Goal: Contribute content

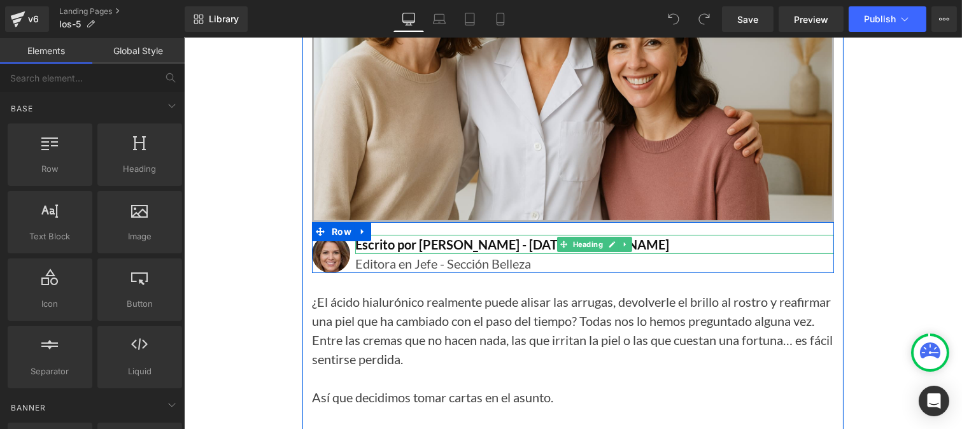
scroll to position [342, 0]
click at [507, 244] on h2 "Escrito por [PERSON_NAME] - [DATE][PERSON_NAME]" at bounding box center [593, 244] width 479 height 19
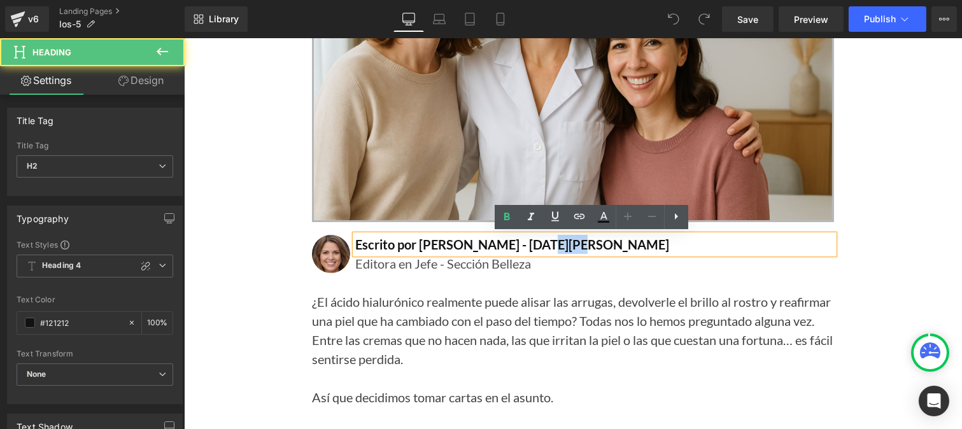
drag, startPoint x: 524, startPoint y: 246, endPoint x: 557, endPoint y: 244, distance: 33.8
click at [557, 244] on h2 "Escrito por [PERSON_NAME] - [DATE][PERSON_NAME]" at bounding box center [593, 244] width 479 height 19
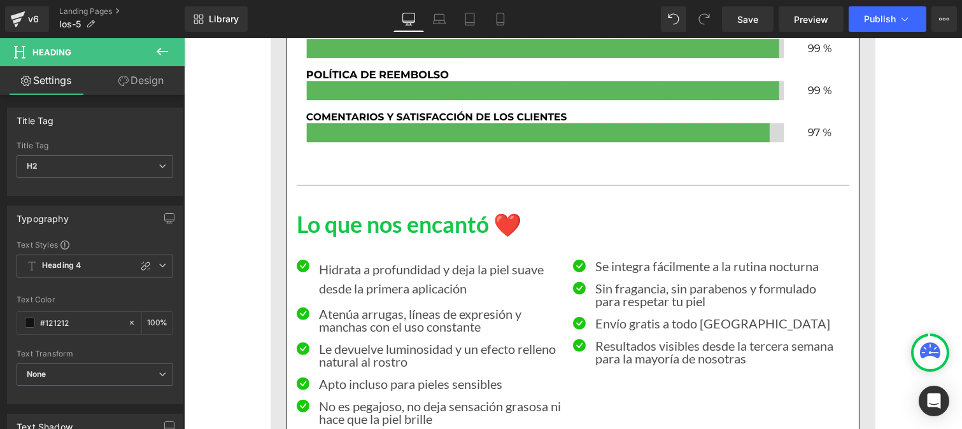
scroll to position [2350, 0]
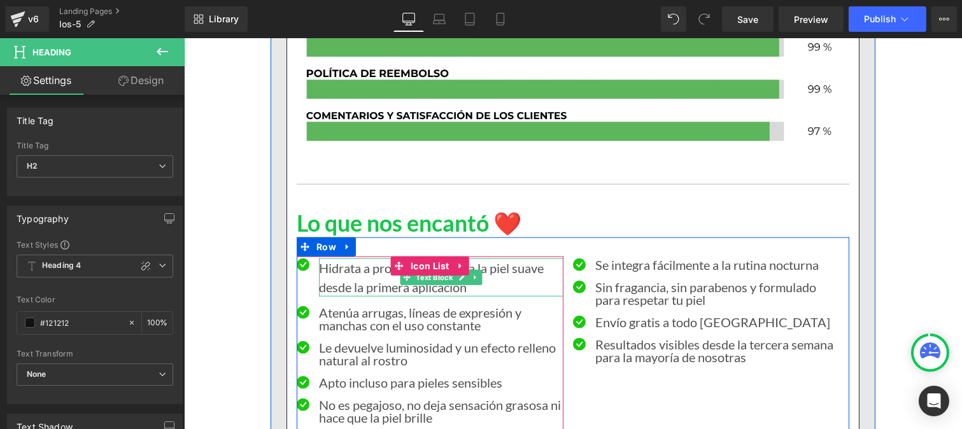
click at [353, 276] on p "Hidrata a profundidad y deja la piel suave desde la primera aplicación" at bounding box center [440, 277] width 244 height 38
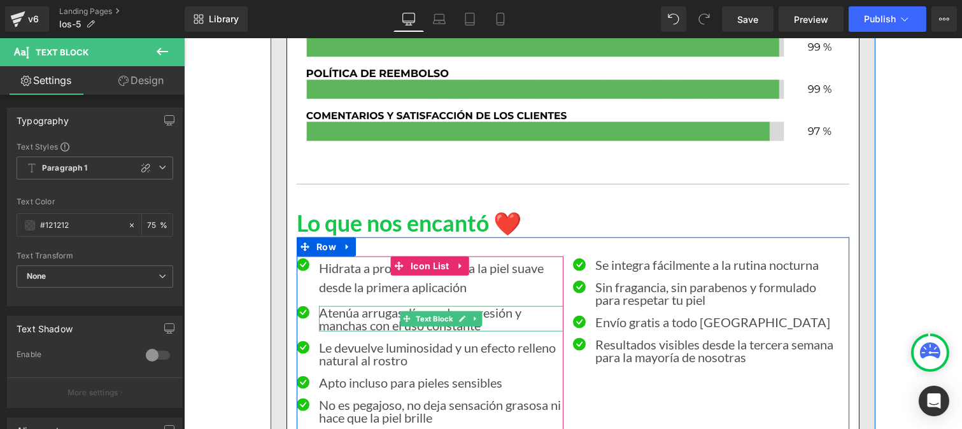
click at [343, 319] on p "Atenúa arrugas, líneas de expresión y manchas con el uso constante" at bounding box center [440, 318] width 244 height 25
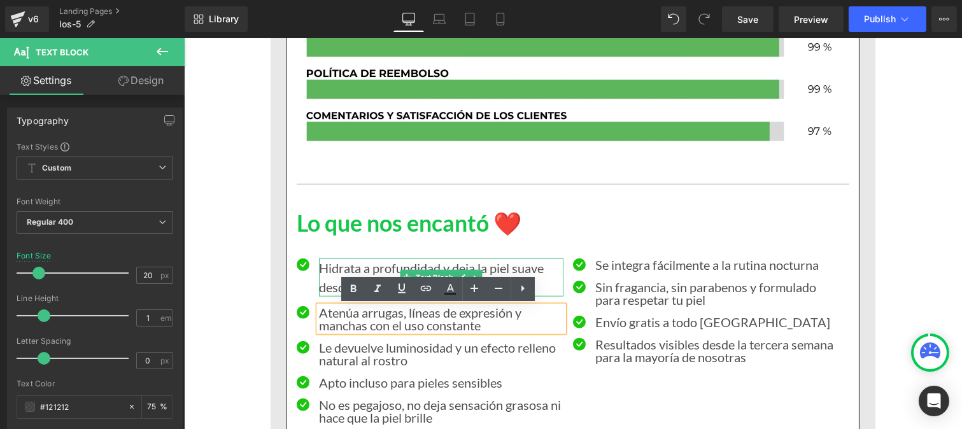
click at [322, 268] on p "Hidrata a profundidad y deja la piel suave desde la primera aplicación" at bounding box center [440, 277] width 244 height 38
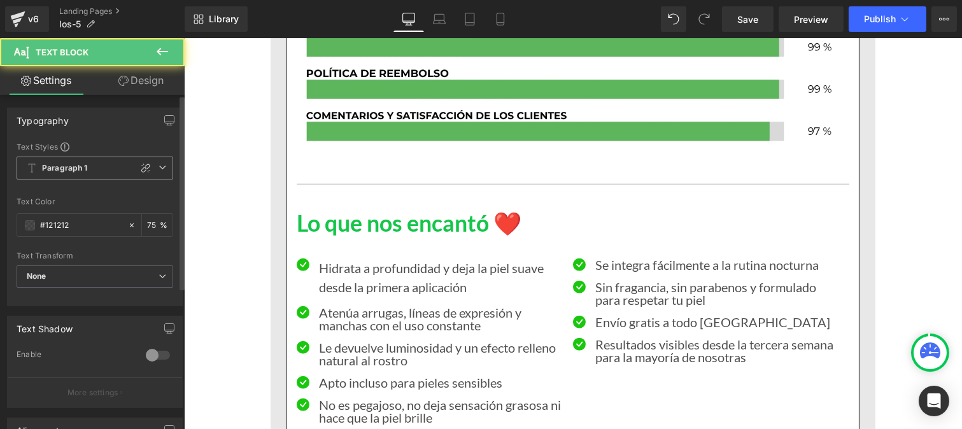
click at [65, 167] on b "Paragraph 1" at bounding box center [65, 168] width 46 height 11
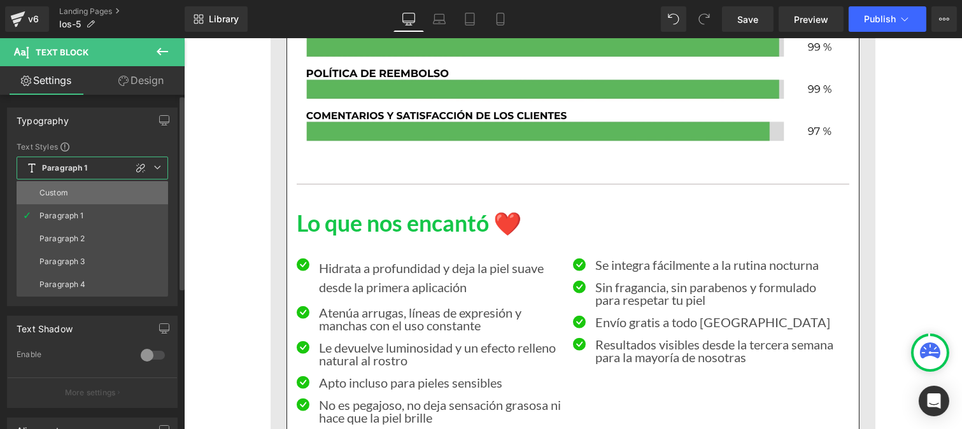
click at [67, 202] on li "Custom" at bounding box center [92, 192] width 151 height 23
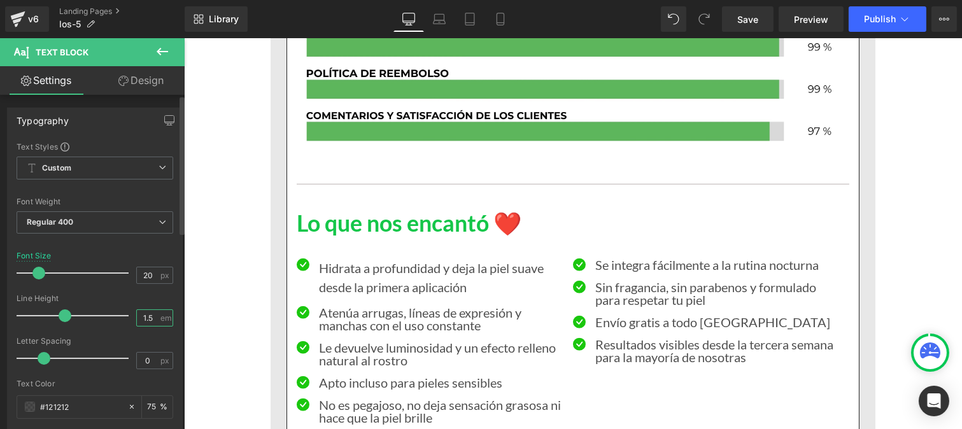
click at [150, 323] on input "1.5" at bounding box center [148, 318] width 22 height 16
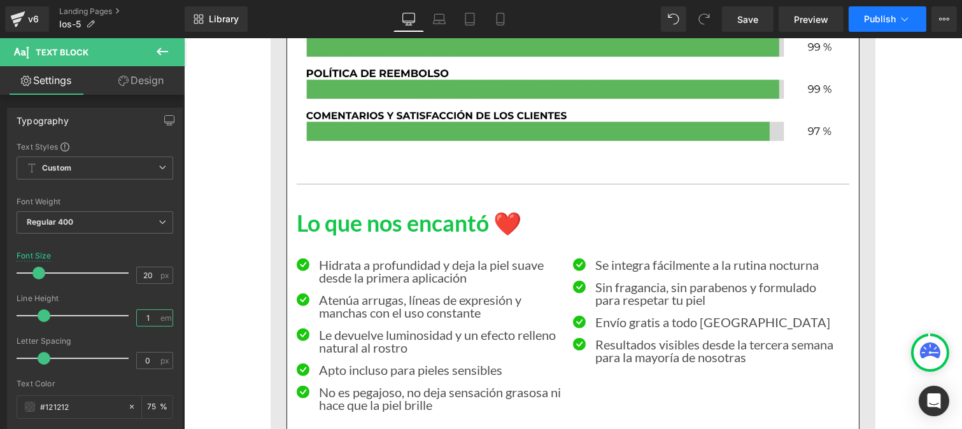
type input "1"
click at [885, 17] on span "Publish" at bounding box center [880, 19] width 32 height 10
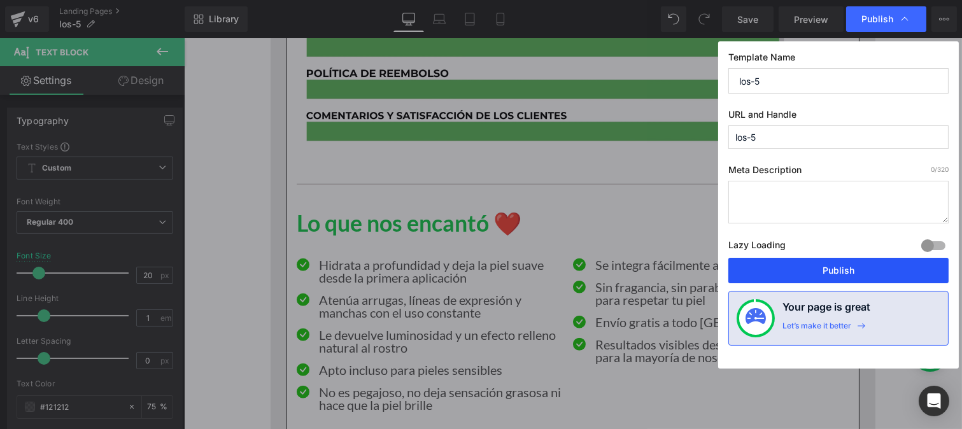
click at [802, 270] on button "Publish" at bounding box center [838, 270] width 220 height 25
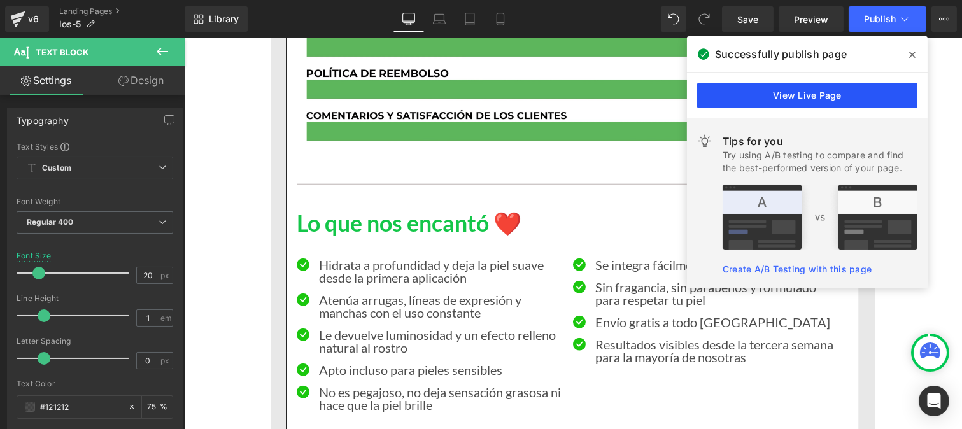
click at [767, 94] on link "View Live Page" at bounding box center [807, 95] width 220 height 25
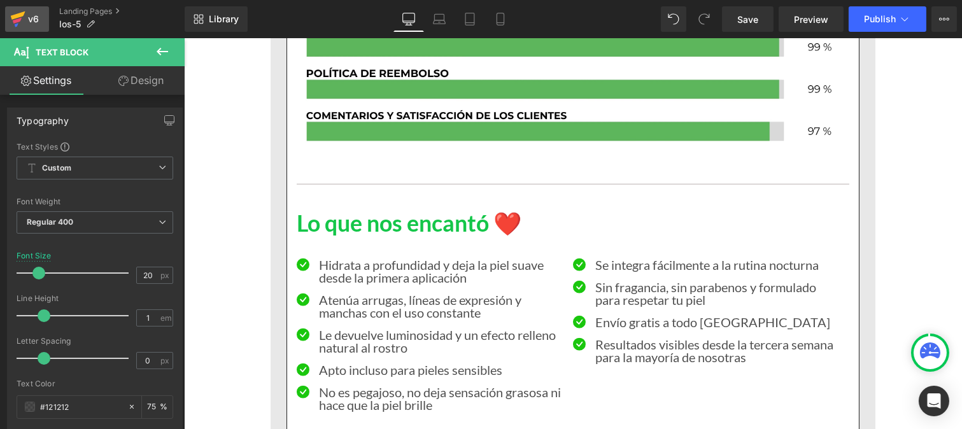
click at [27, 24] on div "v6" at bounding box center [33, 19] width 16 height 17
